Goal: Information Seeking & Learning: Learn about a topic

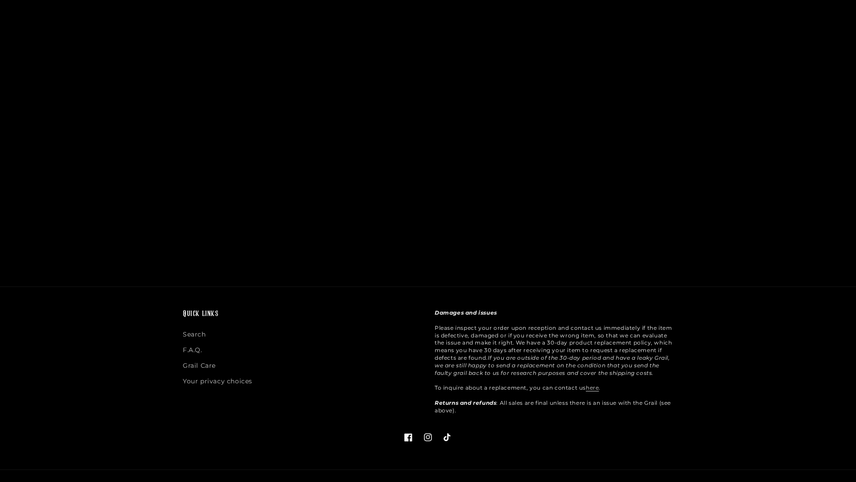
scroll to position [1367, 0]
